Goal: Transaction & Acquisition: Subscribe to service/newsletter

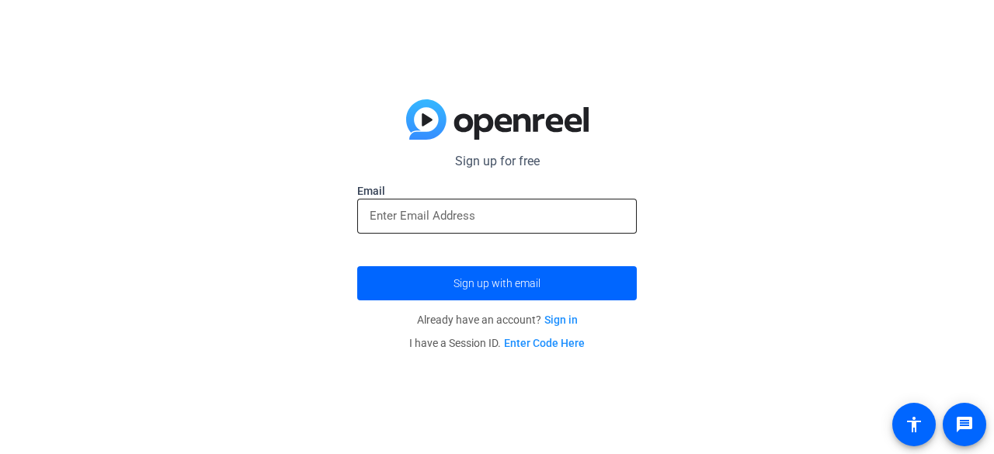
click at [493, 217] on input "email" at bounding box center [496, 215] width 255 height 19
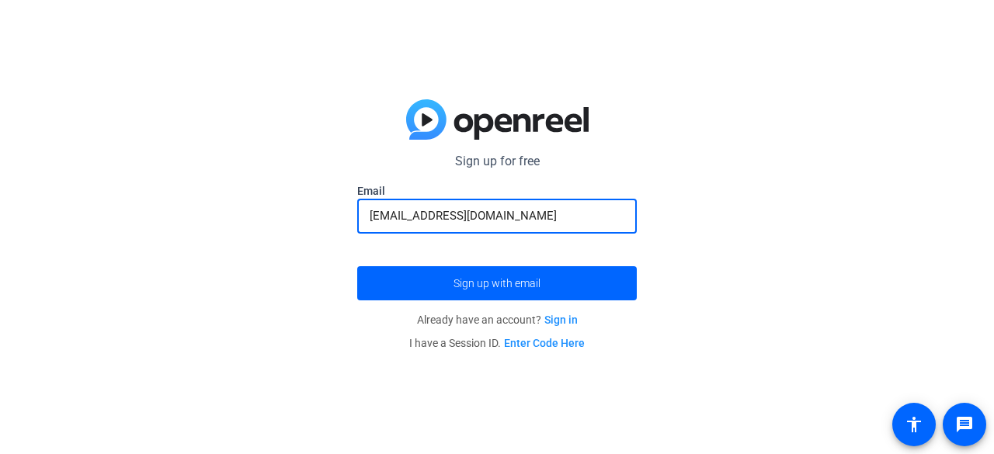
type input "[EMAIL_ADDRESS][DOMAIN_NAME]"
click at [357, 266] on button "Sign up with email" at bounding box center [496, 283] width 279 height 34
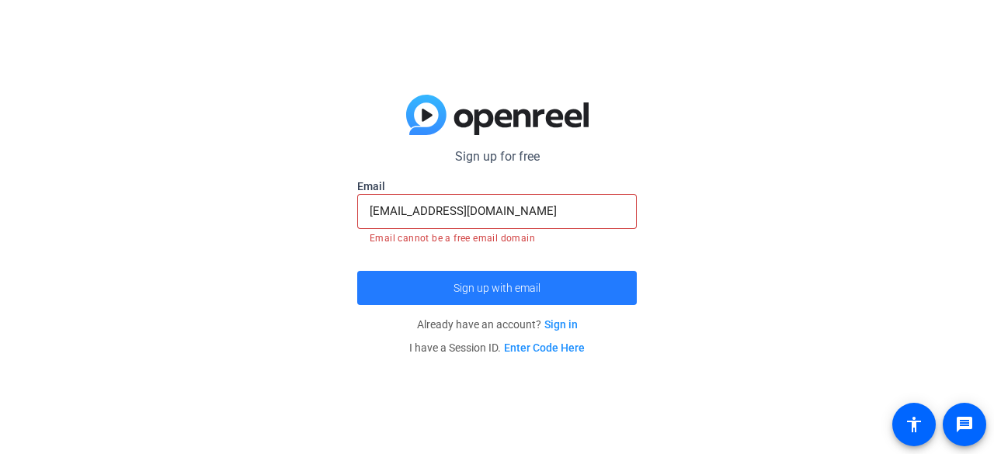
click at [424, 293] on span "submit" at bounding box center [496, 287] width 279 height 37
click at [461, 296] on span "submit" at bounding box center [496, 287] width 279 height 37
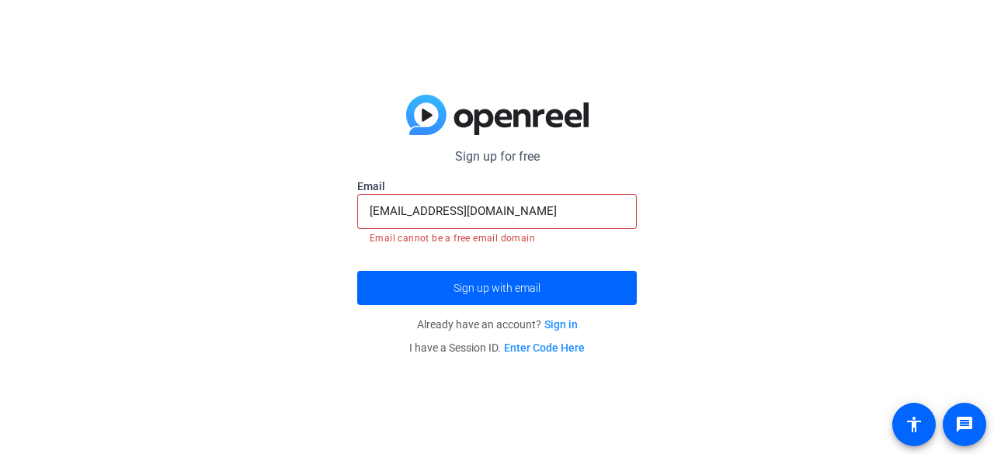
click at [439, 222] on div "[EMAIL_ADDRESS][DOMAIN_NAME]" at bounding box center [496, 211] width 255 height 35
drag, startPoint x: 533, startPoint y: 217, endPoint x: 281, endPoint y: 286, distance: 261.6
click at [281, 286] on div "Sign up for free Email [EMAIL_ADDRESS][DOMAIN_NAME] Email cannot be a free emai…" at bounding box center [497, 227] width 994 height 454
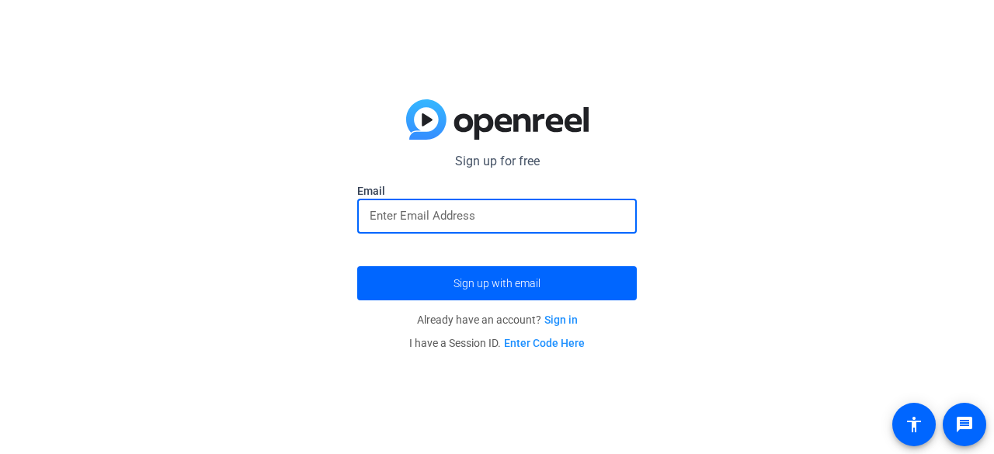
type input "f"
type input "[EMAIL_ADDRESS][DOMAIN_NAME]"
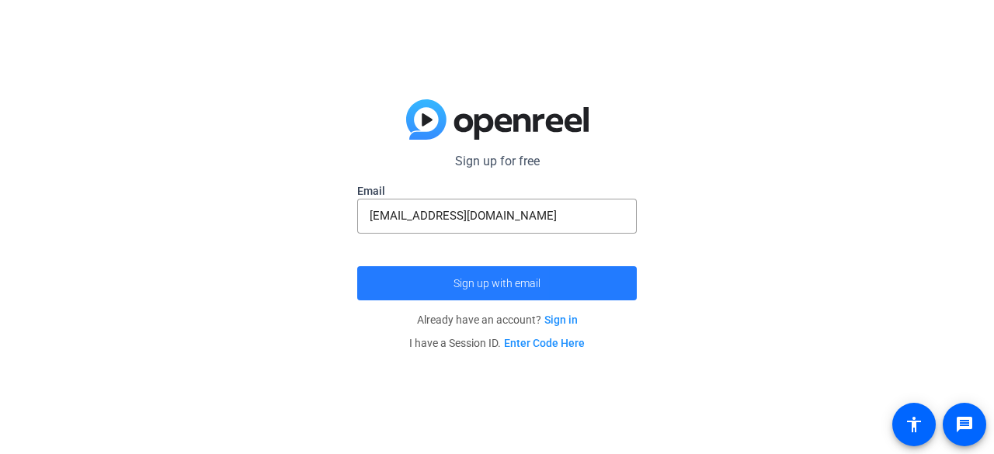
click at [396, 294] on span "submit" at bounding box center [496, 283] width 279 height 37
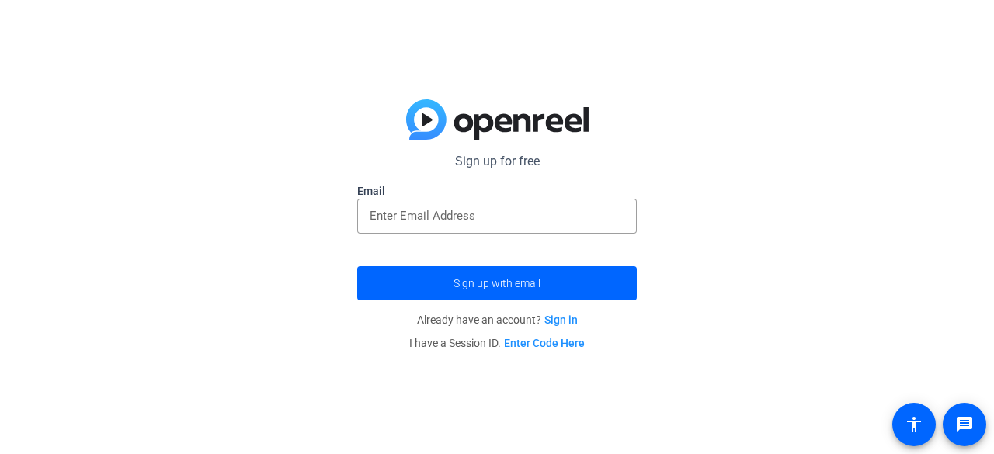
click at [468, 234] on div at bounding box center [496, 242] width 279 height 17
click at [455, 217] on input "email" at bounding box center [496, 215] width 255 height 19
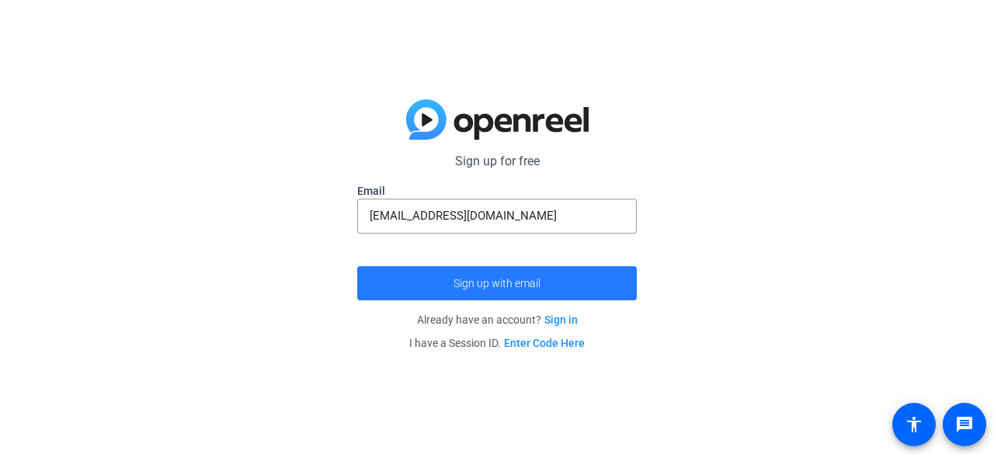
click at [408, 279] on span "submit" at bounding box center [496, 283] width 279 height 37
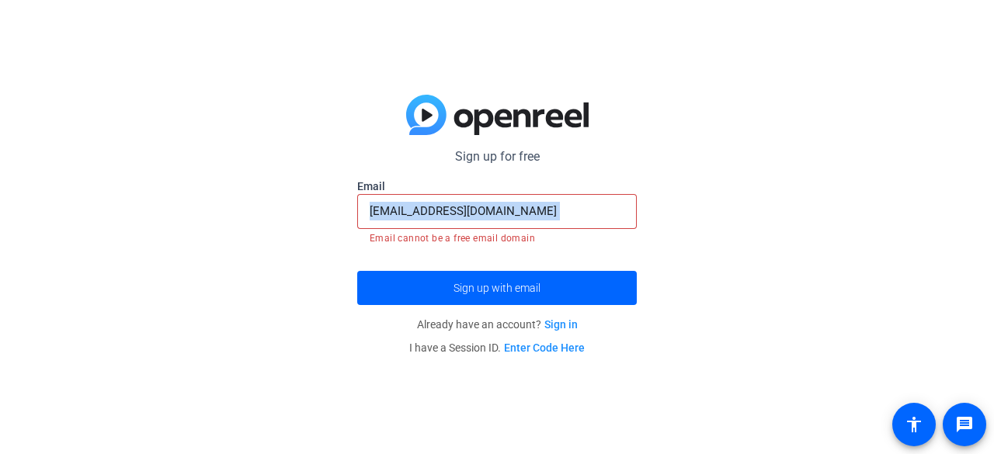
drag, startPoint x: 550, startPoint y: 221, endPoint x: 255, endPoint y: 253, distance: 295.9
click at [255, 253] on div "Sign up for free Email [EMAIL_ADDRESS][DOMAIN_NAME] Email cannot be a free emai…" at bounding box center [497, 227] width 994 height 454
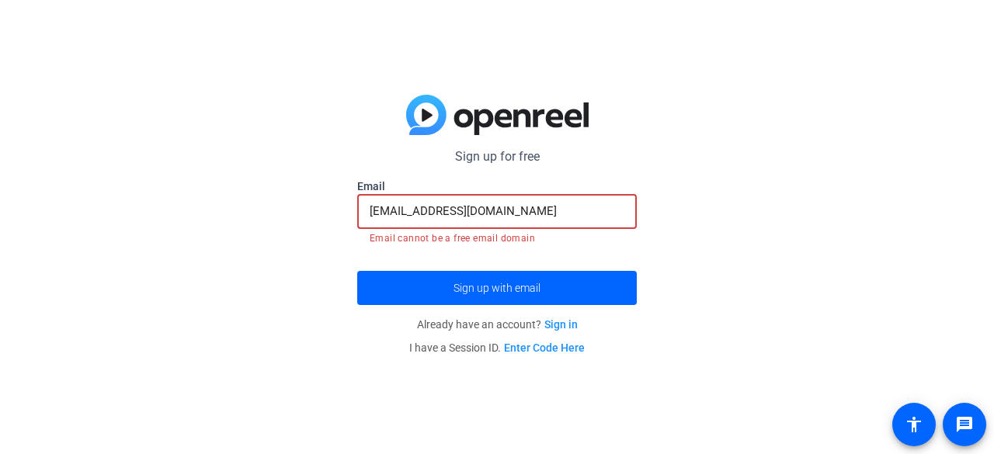
click at [521, 213] on input "[EMAIL_ADDRESS][DOMAIN_NAME]" at bounding box center [496, 211] width 255 height 19
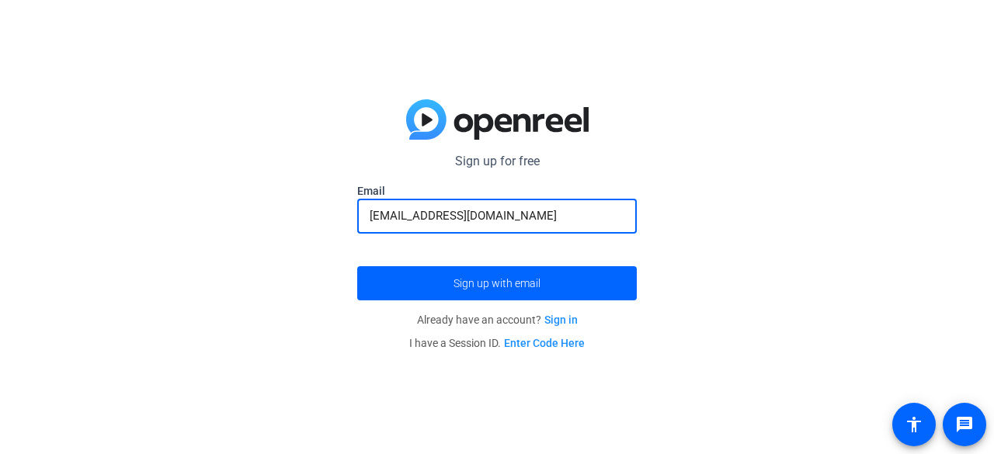
type input "dylanneha7@icloud.com"
click at [357, 266] on button "Sign up with email" at bounding box center [496, 283] width 279 height 34
